Goal: Information Seeking & Learning: Learn about a topic

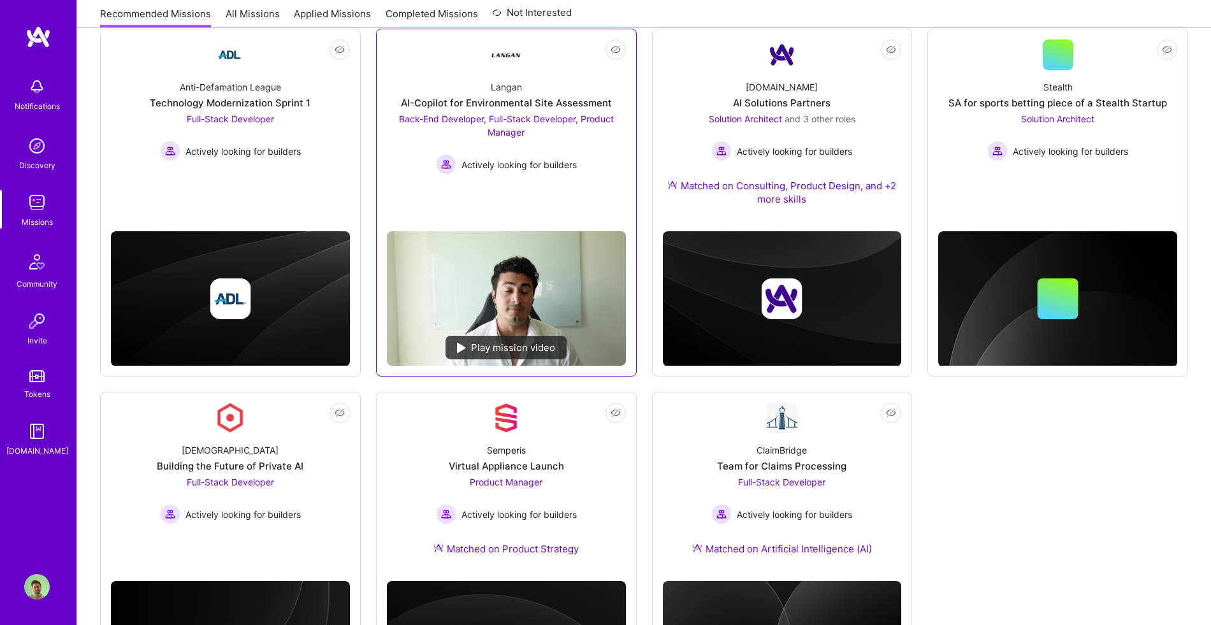
scroll to position [187, 0]
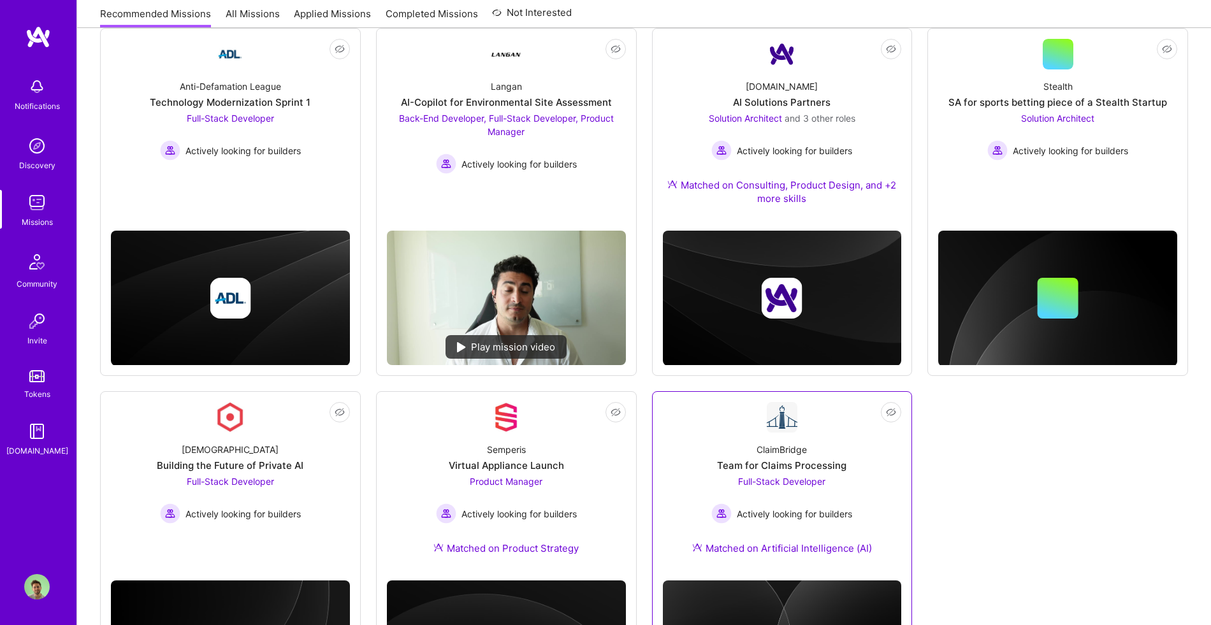
click at [715, 475] on div "Full-Stack Developer Actively looking for builders" at bounding box center [781, 499] width 141 height 49
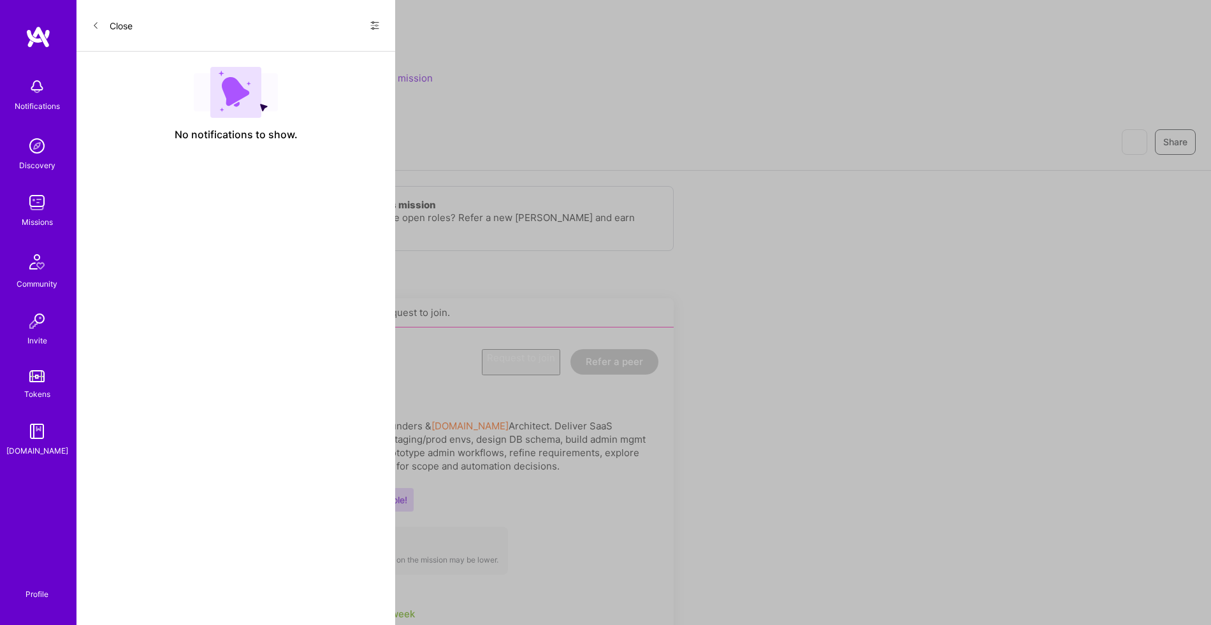
scroll to position [187, 0]
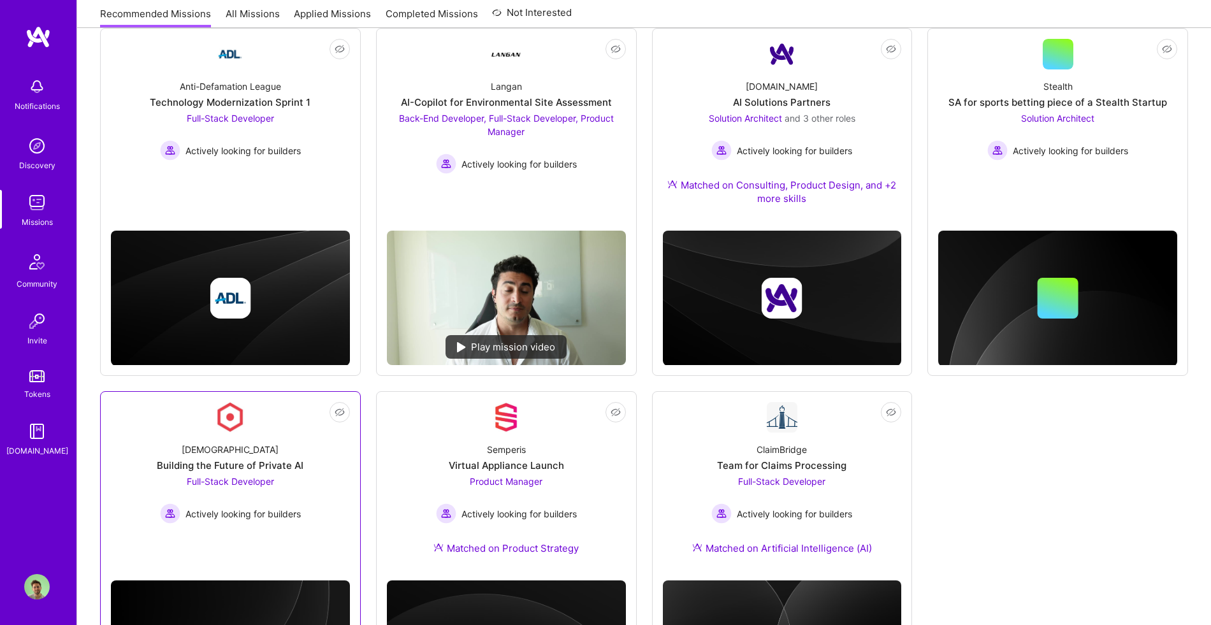
click at [306, 488] on div "[DEMOGRAPHIC_DATA] Building the Future of Private AI Full-Stack Developer Activ…" at bounding box center [230, 478] width 239 height 91
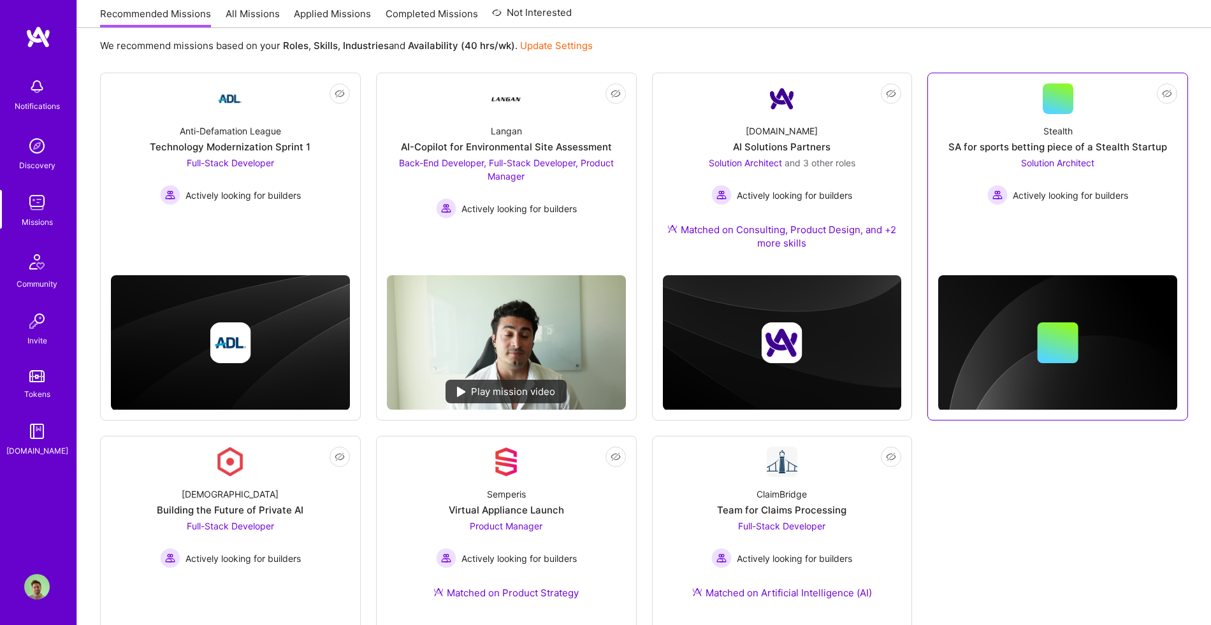
scroll to position [131, 0]
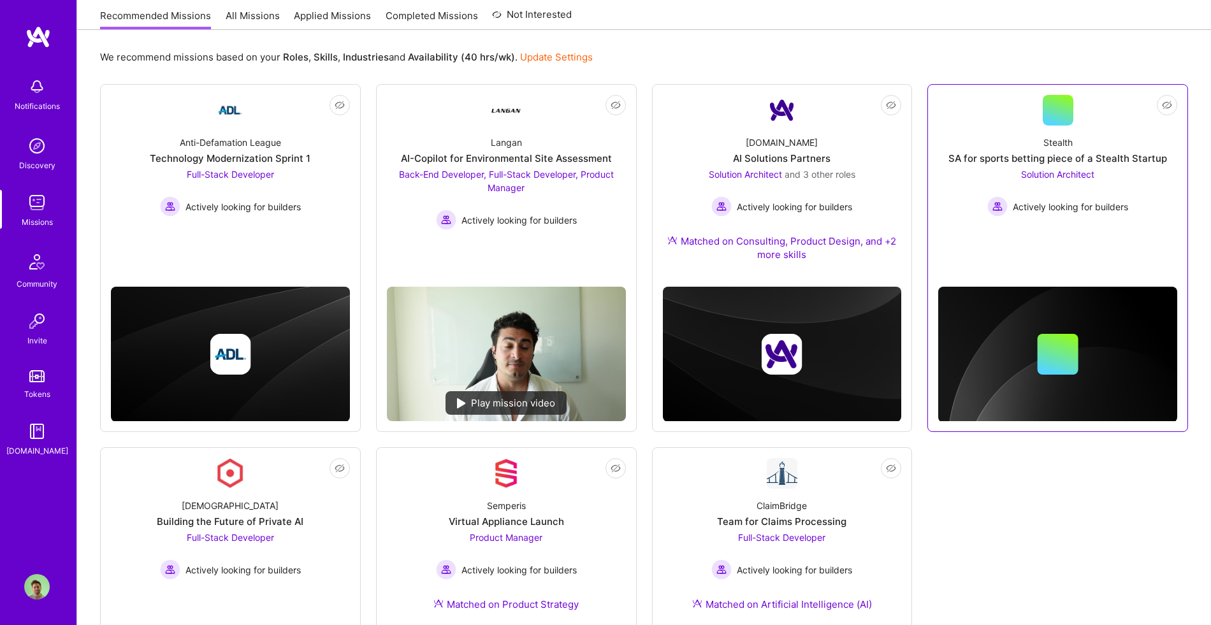
click at [1019, 158] on div "SA for sports betting piece of a Stealth Startup" at bounding box center [1057, 158] width 219 height 13
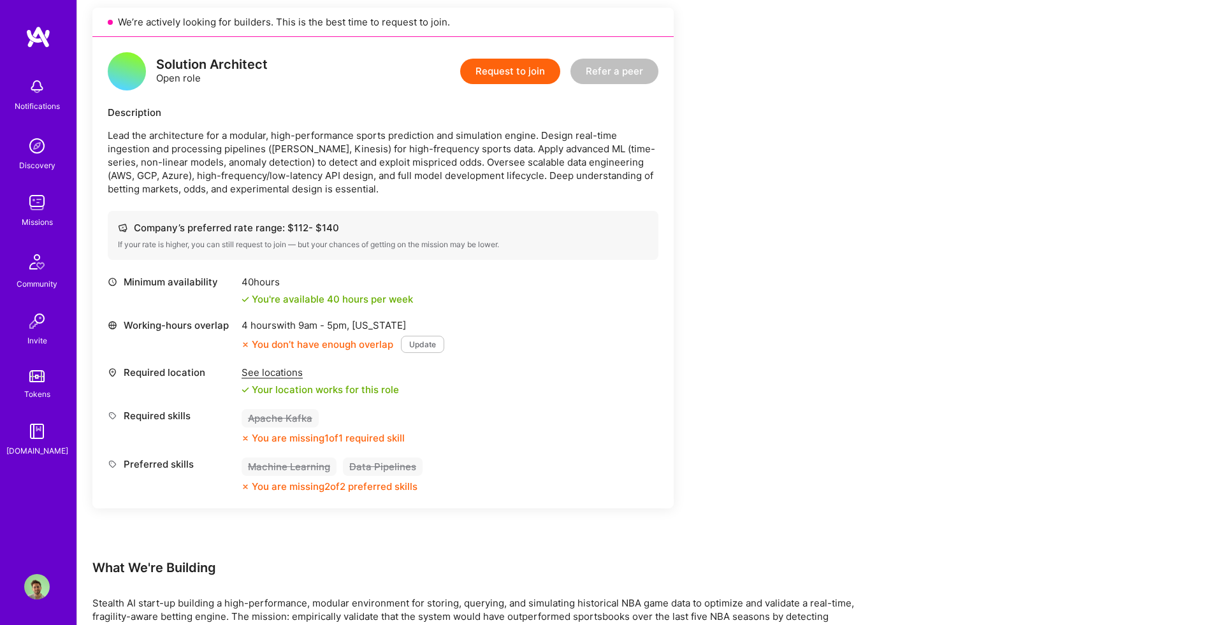
scroll to position [228, 0]
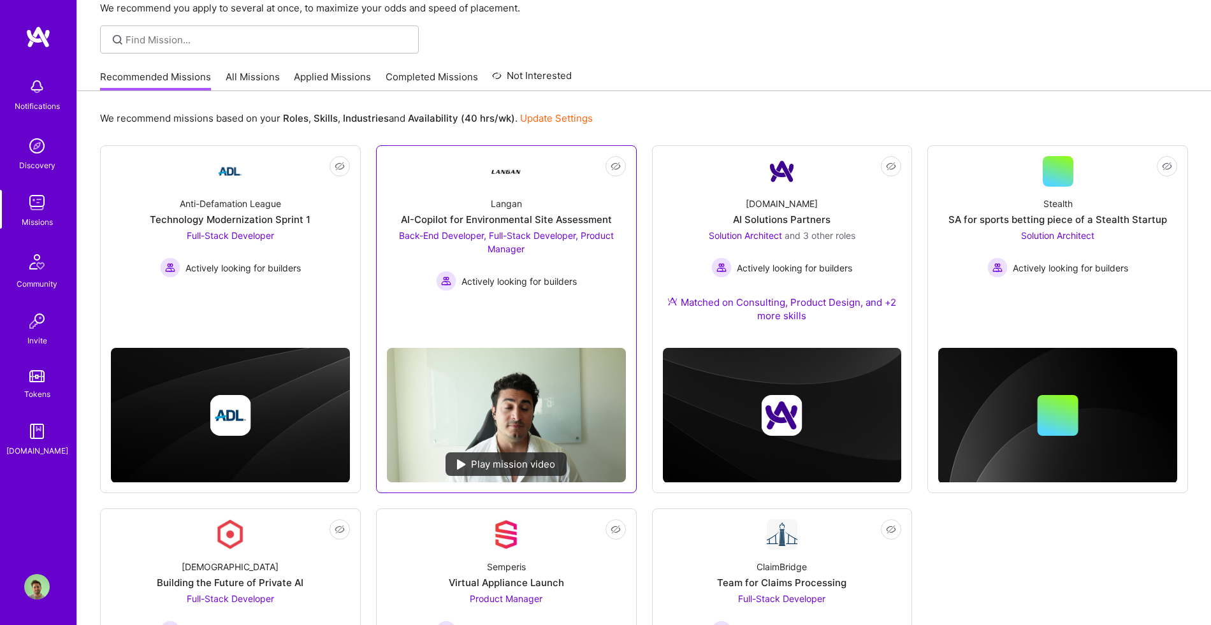
scroll to position [62, 0]
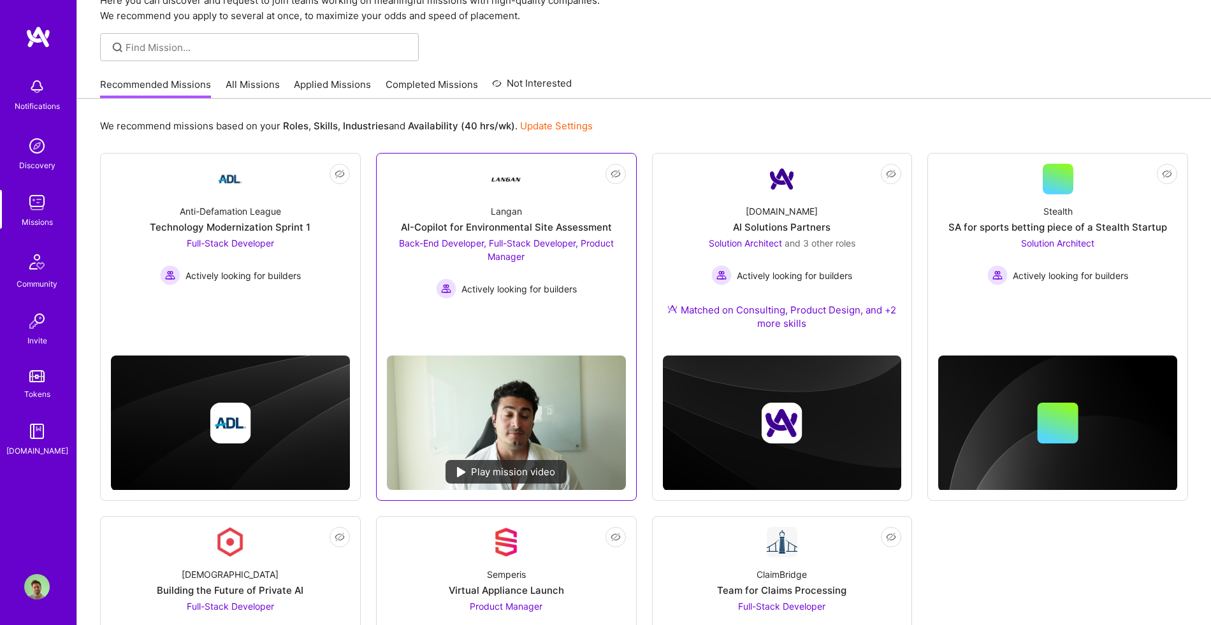
click at [528, 277] on div "Back-End Developer, Full-Stack Developer, Product Manager Actively looking for …" at bounding box center [506, 267] width 239 height 62
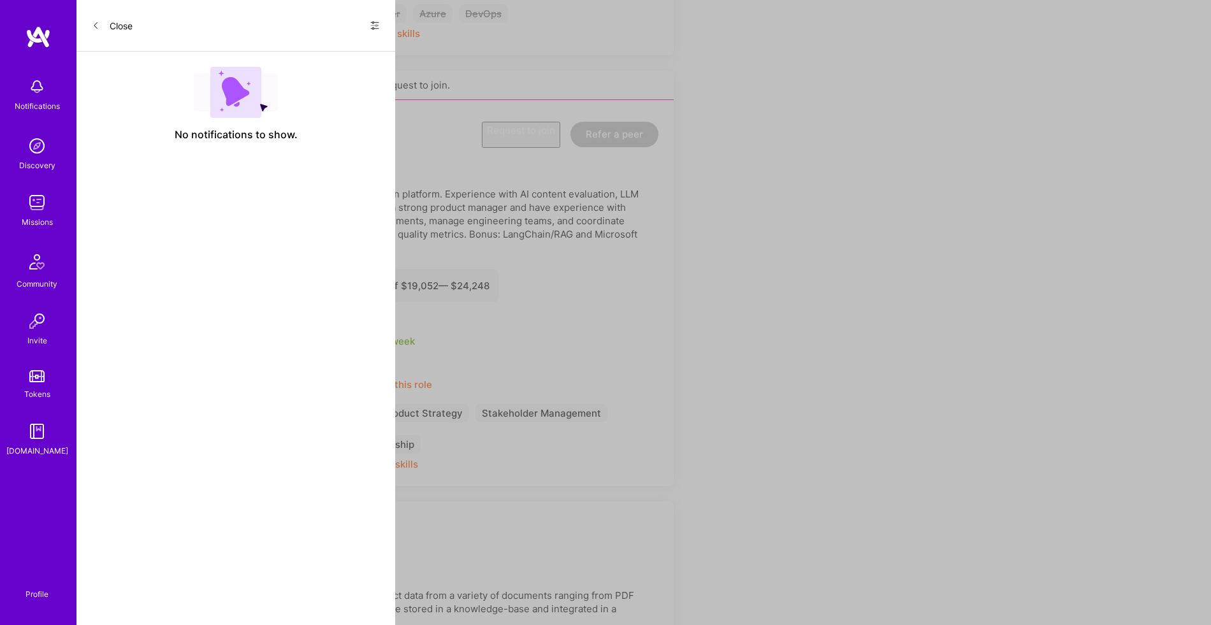
scroll to position [62, 0]
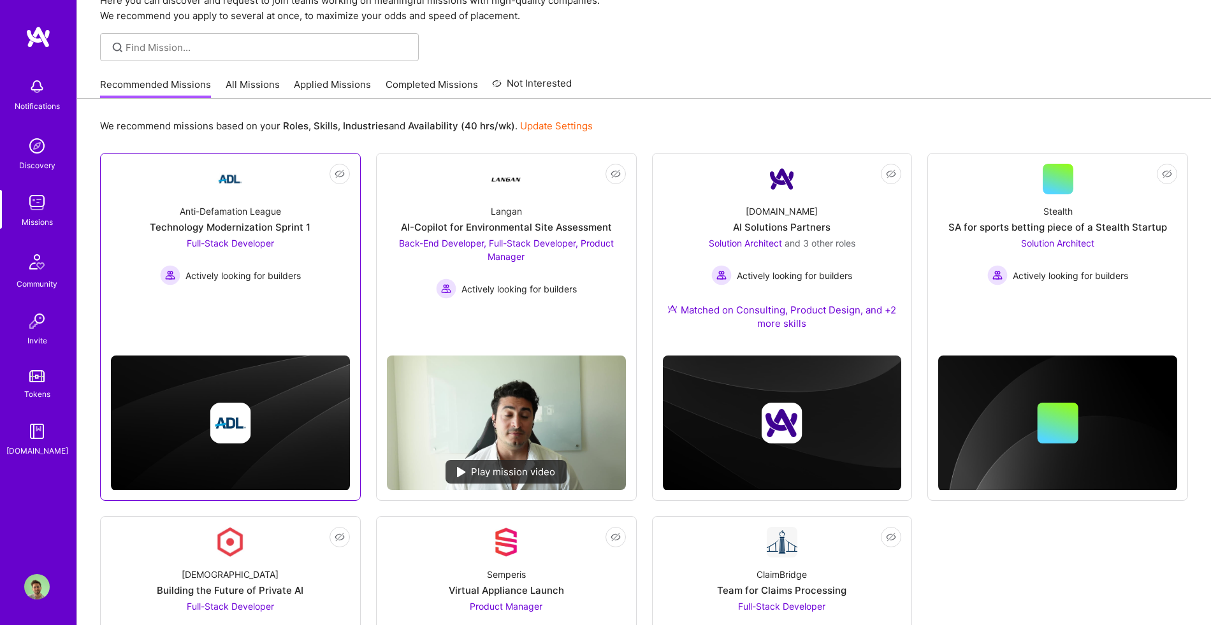
click at [293, 329] on div "Not Interested Anti-Defamation League Technology Modernization Sprint 1 Full-St…" at bounding box center [230, 327] width 261 height 348
click at [289, 298] on link "Not Interested Anti-Defamation League Technology Modernization Sprint 1 Full-St…" at bounding box center [230, 243] width 239 height 158
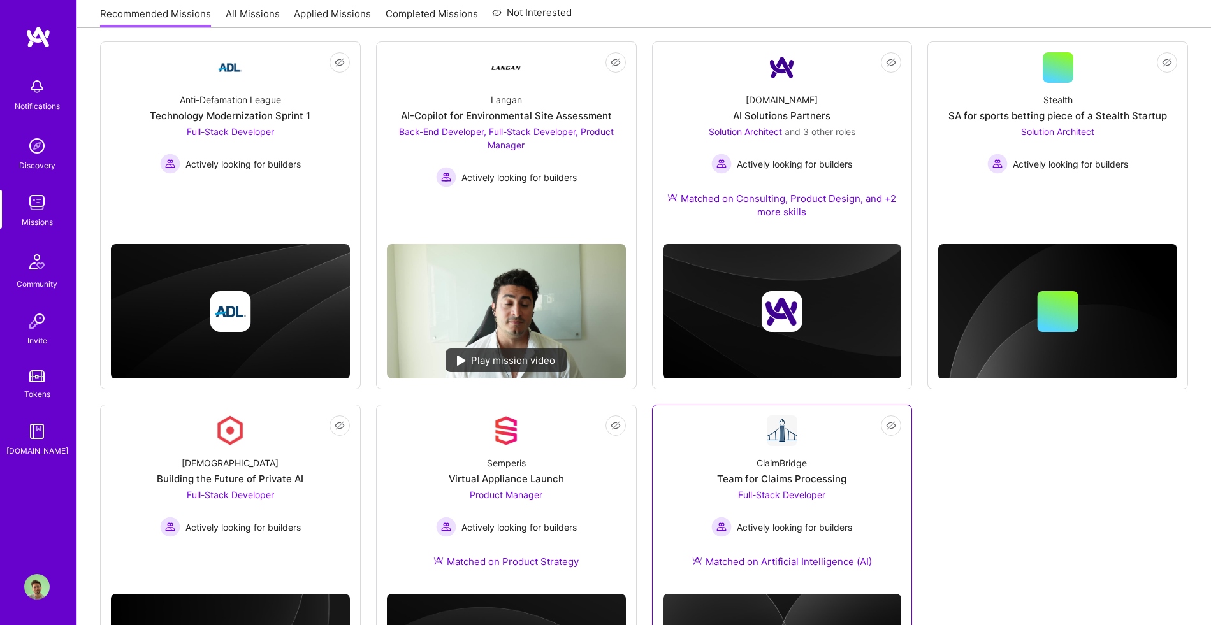
scroll to position [198, 0]
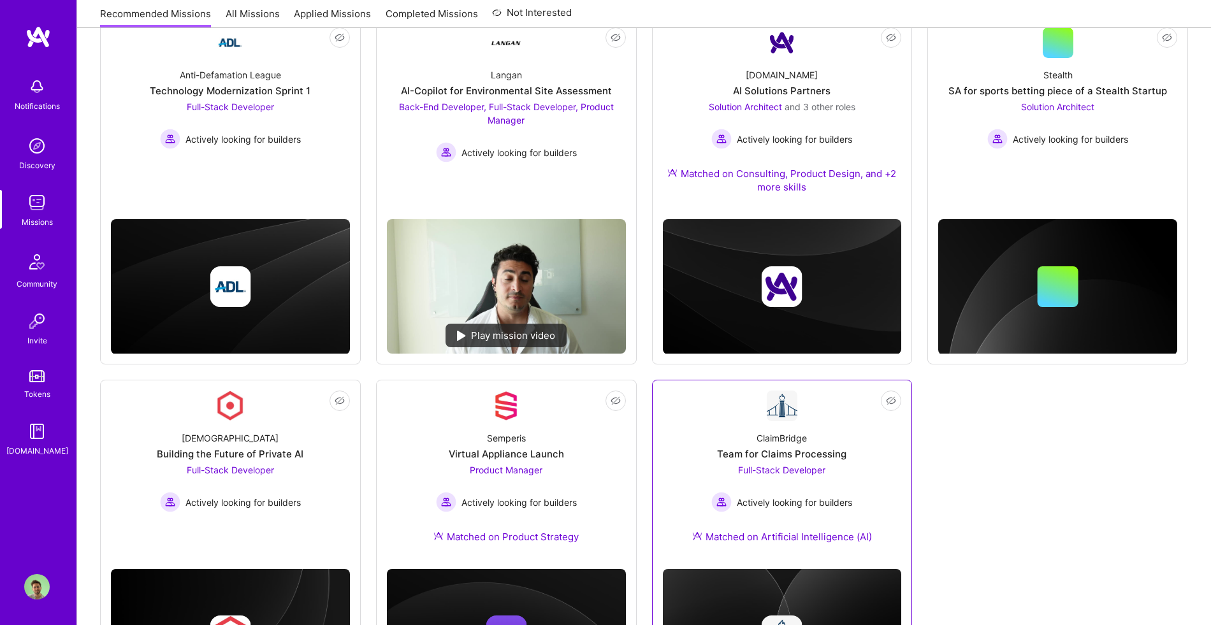
click at [763, 476] on div "Full-Stack Developer Actively looking for builders" at bounding box center [781, 487] width 141 height 49
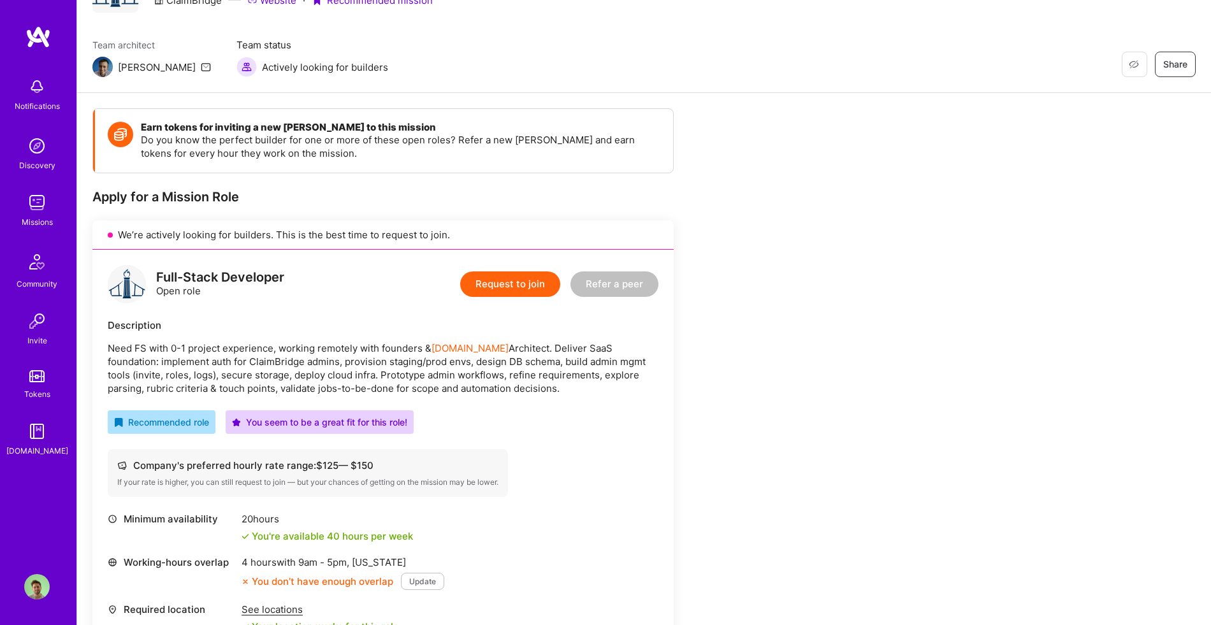
scroll to position [78, 0]
